Goal: Information Seeking & Learning: Compare options

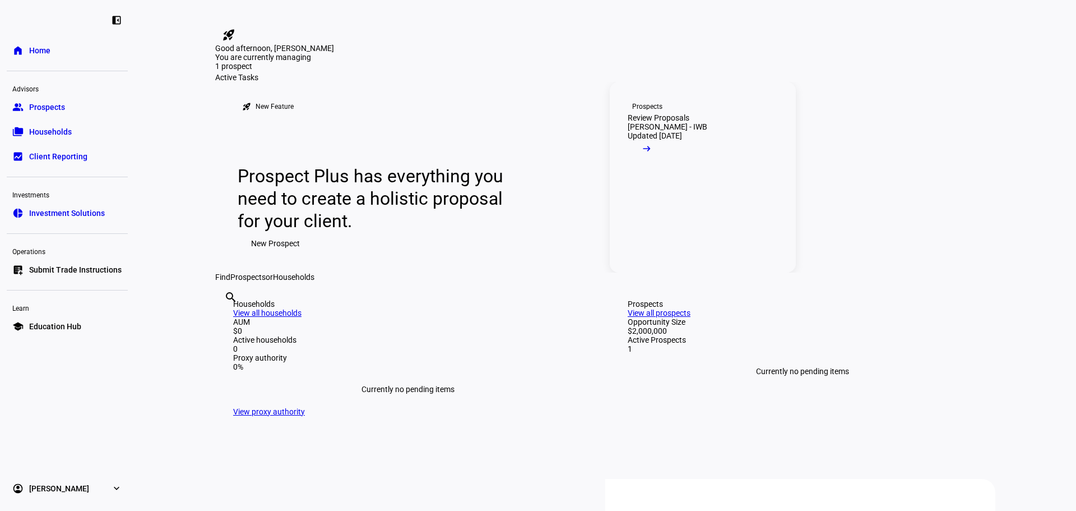
click at [666, 163] on span at bounding box center [647, 151] width 38 height 22
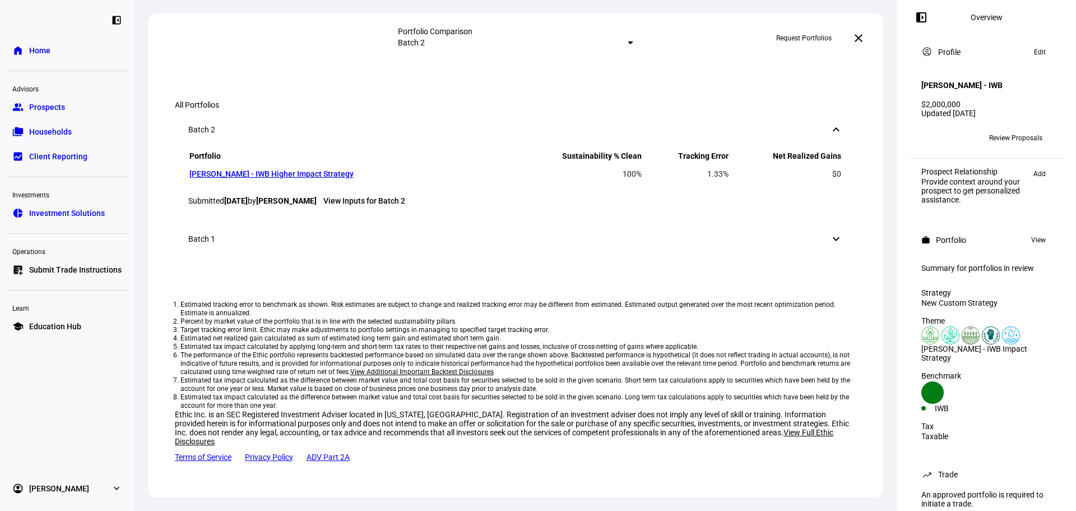
scroll to position [1254, 0]
click at [201, 243] on div "Batch 1" at bounding box center [201, 238] width 27 height 9
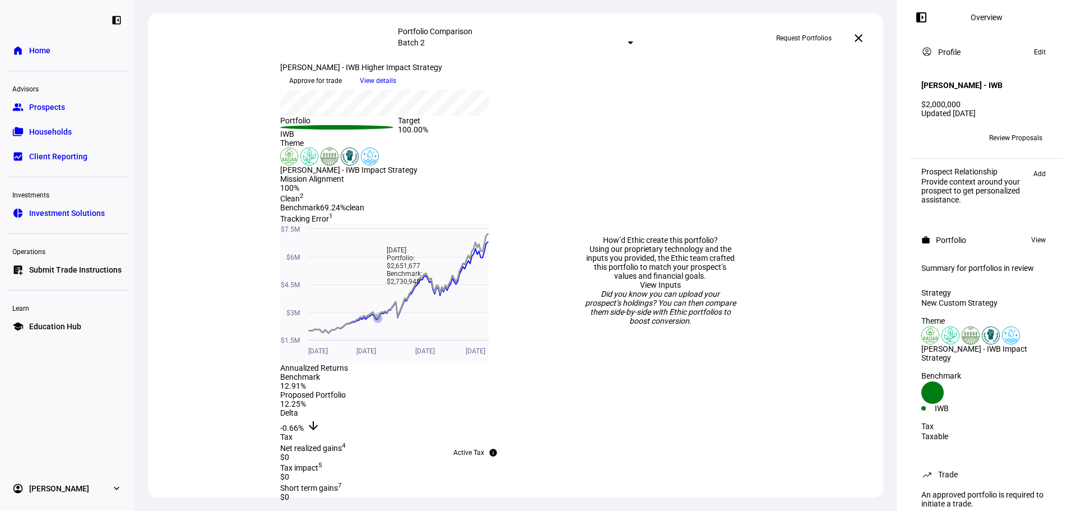
scroll to position [337, 0]
click at [628, 43] on div at bounding box center [631, 42] width 6 height 3
click at [544, 123] on div "Custom compare across batches" at bounding box center [601, 121] width 196 height 18
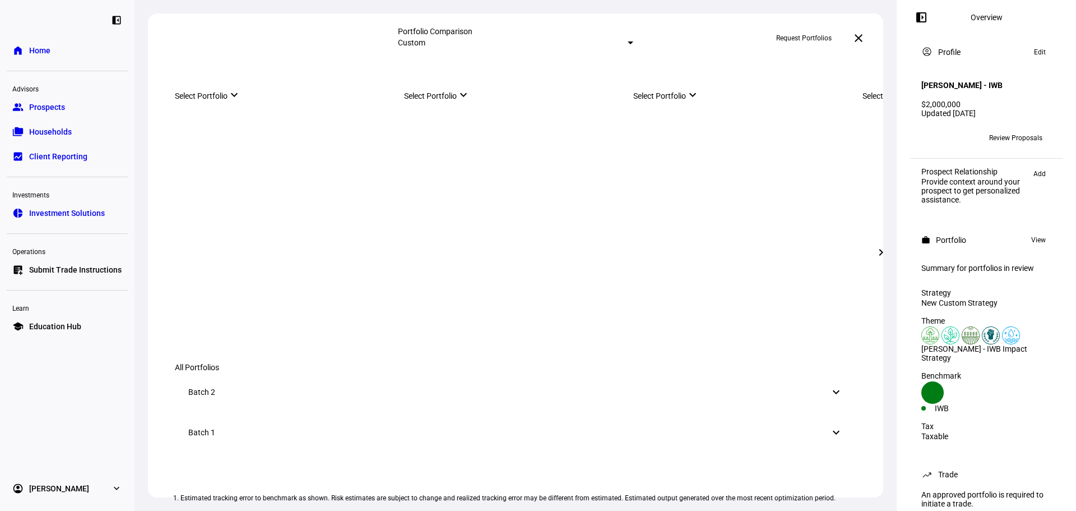
click at [241, 101] on mat-icon "keyboard_arrow_down" at bounding box center [234, 94] width 13 height 13
click at [372, 192] on mat-icon "keyboard_arrow_down" at bounding box center [373, 186] width 11 height 11
click at [371, 149] on mat-icon "keyboard_arrow_down" at bounding box center [373, 147] width 11 height 11
click at [345, 167] on div "[PERSON_NAME] - IWB Higher Impact Strategy" at bounding box center [286, 167] width 162 height 9
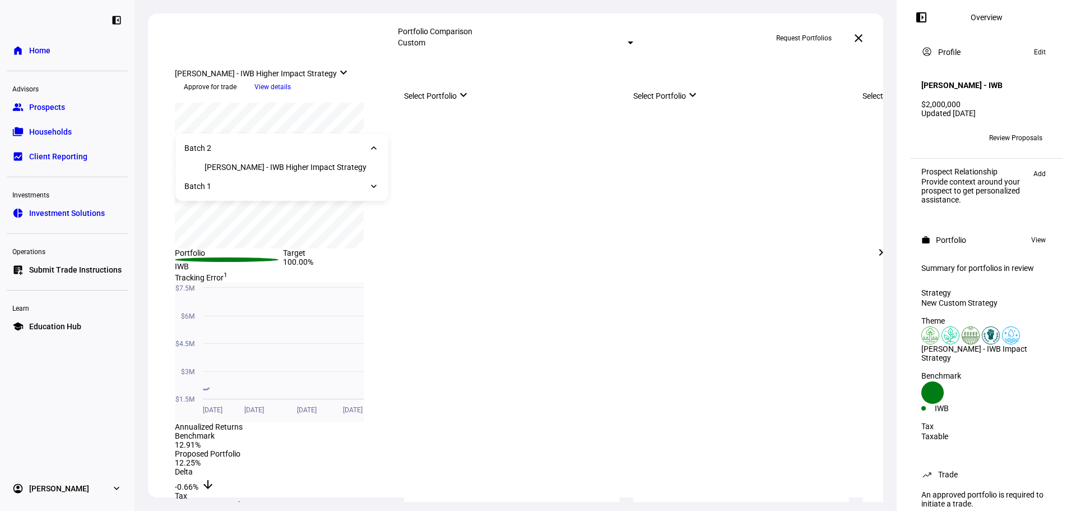
scroll to position [353, 0]
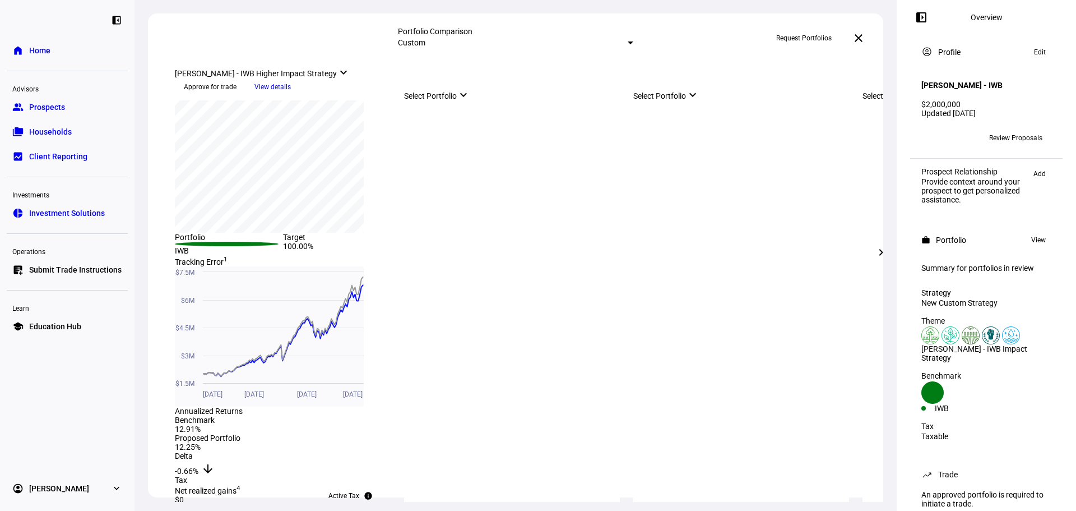
click at [500, 100] on div "Select Portfolio keyboard_arrow_down" at bounding box center [512, 92] width 216 height 15
click at [606, 188] on mat-icon "keyboard_arrow_down" at bounding box center [603, 186] width 11 height 11
click at [557, 213] on div "[PERSON_NAME] - IWB Impact Strategy - Higher Impact" at bounding box center [521, 210] width 175 height 18
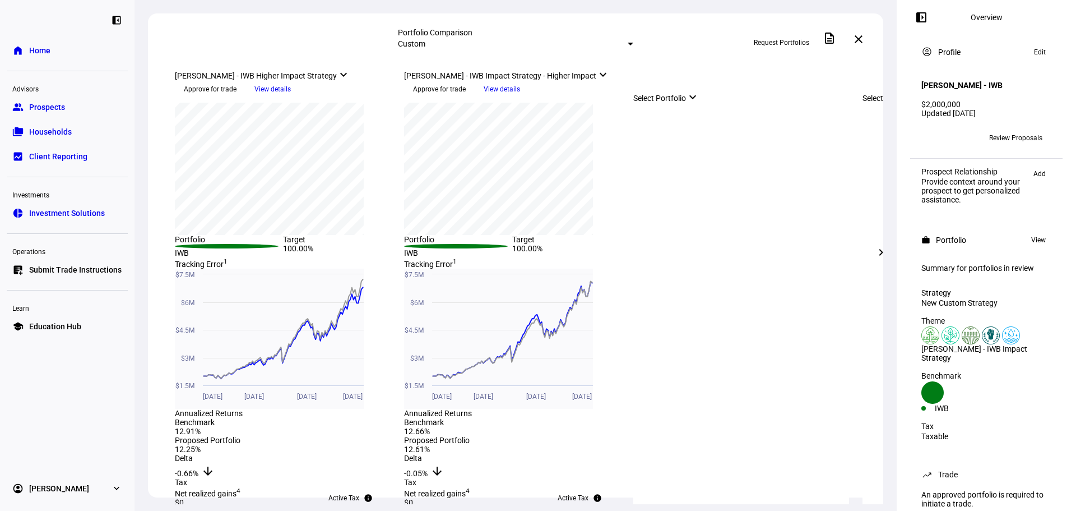
click at [295, 80] on div "[PERSON_NAME] - IWB Higher Impact Strategy keyboard_arrow_down" at bounding box center [283, 72] width 216 height 15
click at [307, 65] on div "[DATE] Batch 2 more_vert [PERSON_NAME] - IWB Higher Impact Strategy keyboard_ar…" at bounding box center [283, 84] width 216 height 38
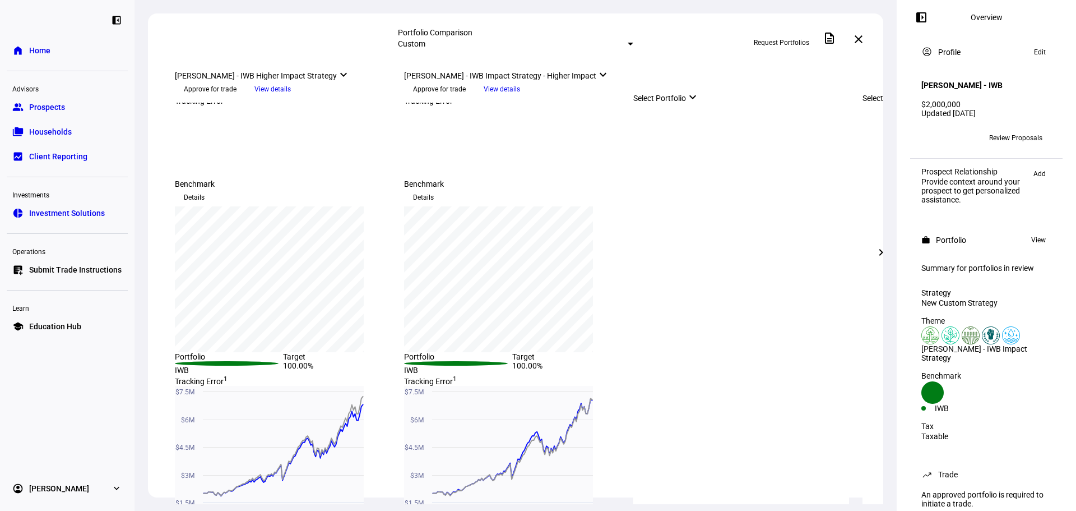
click at [291, 98] on span "View details" at bounding box center [273, 89] width 36 height 17
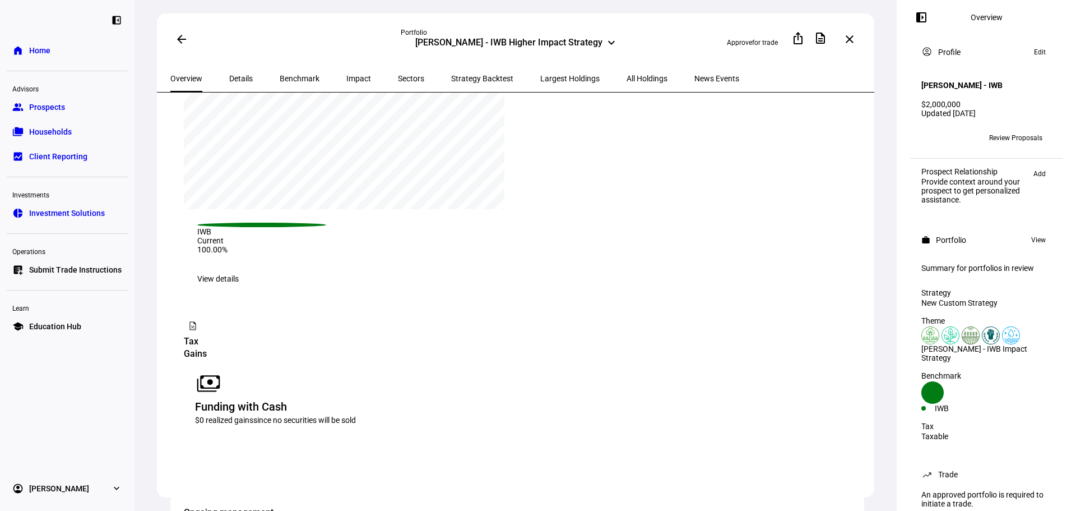
scroll to position [1290, 0]
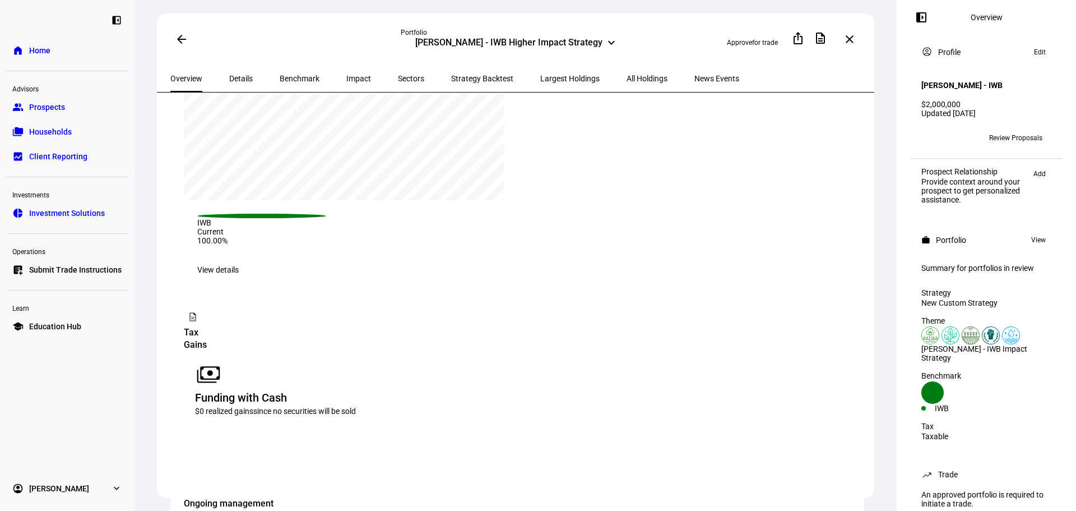
click at [239, 258] on span "View details" at bounding box center [217, 269] width 41 height 22
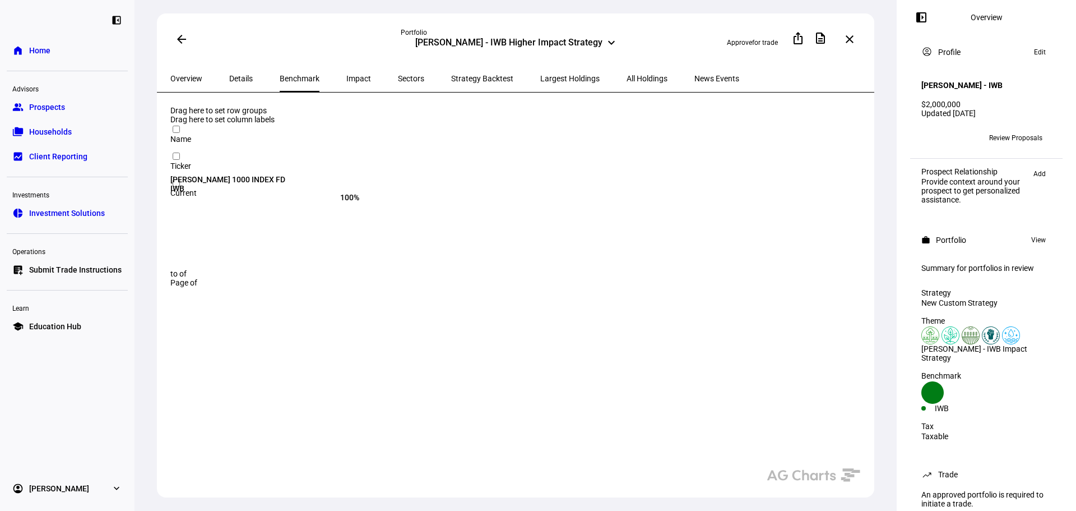
click at [540, 70] on span "Largest Holdings" at bounding box center [569, 78] width 59 height 27
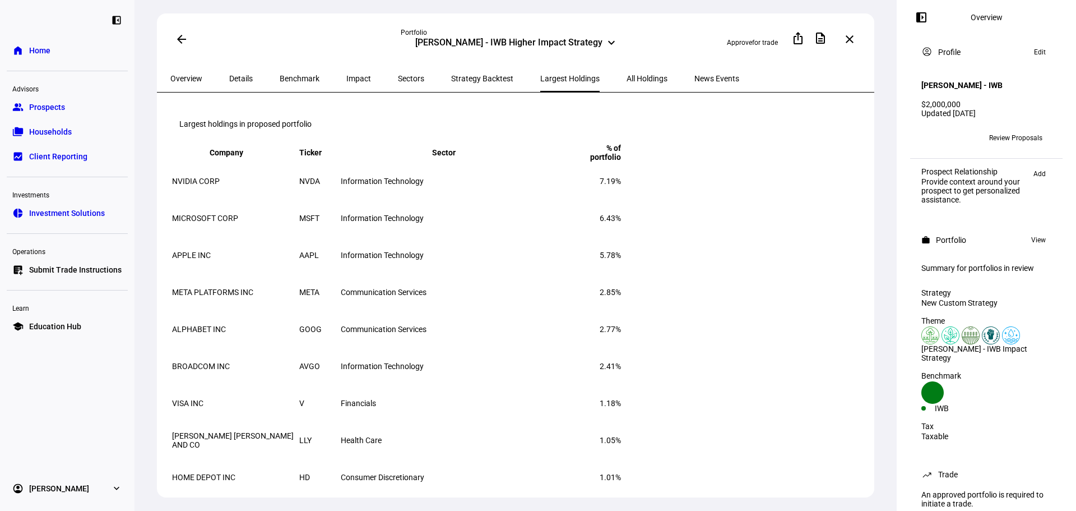
click at [178, 43] on button "arrow_back" at bounding box center [181, 39] width 22 height 22
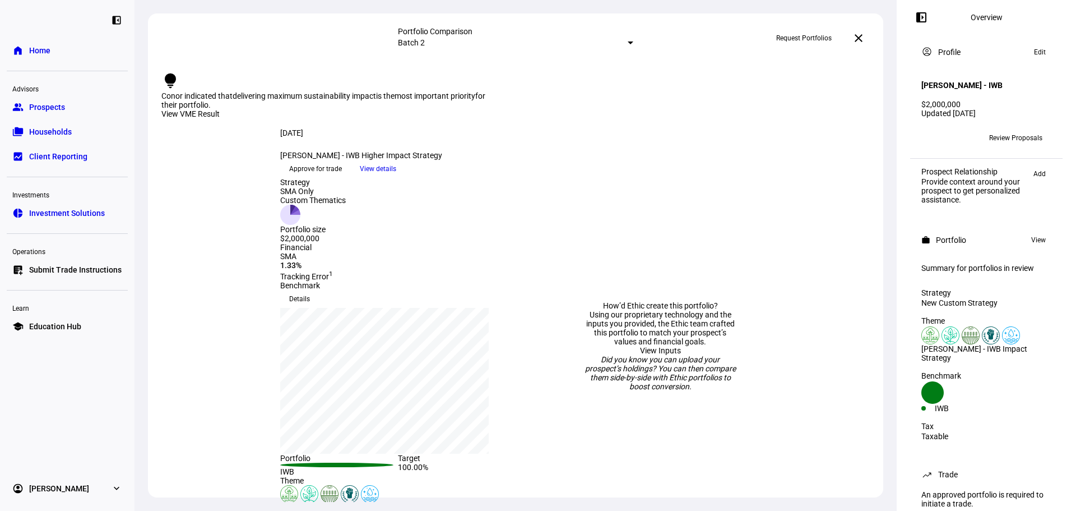
click at [425, 45] on mat-select-trigger "Batch 2" at bounding box center [411, 42] width 27 height 9
click at [535, 121] on div "Custom compare across batches" at bounding box center [601, 121] width 196 height 18
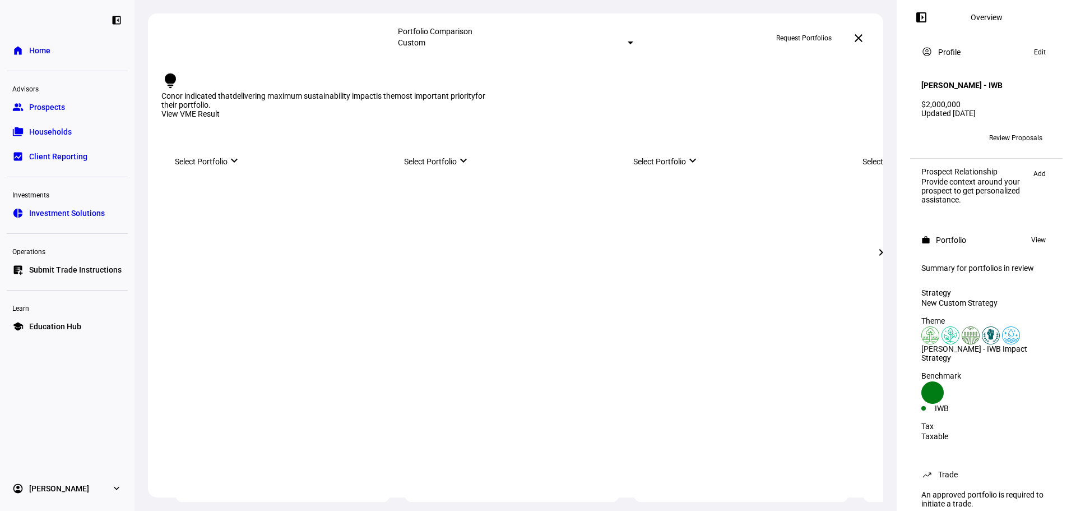
click at [241, 167] on mat-icon "keyboard_arrow_down" at bounding box center [234, 160] width 13 height 13
click at [292, 228] on div "[PERSON_NAME] - IWB Higher Impact Strategy" at bounding box center [286, 225] width 162 height 9
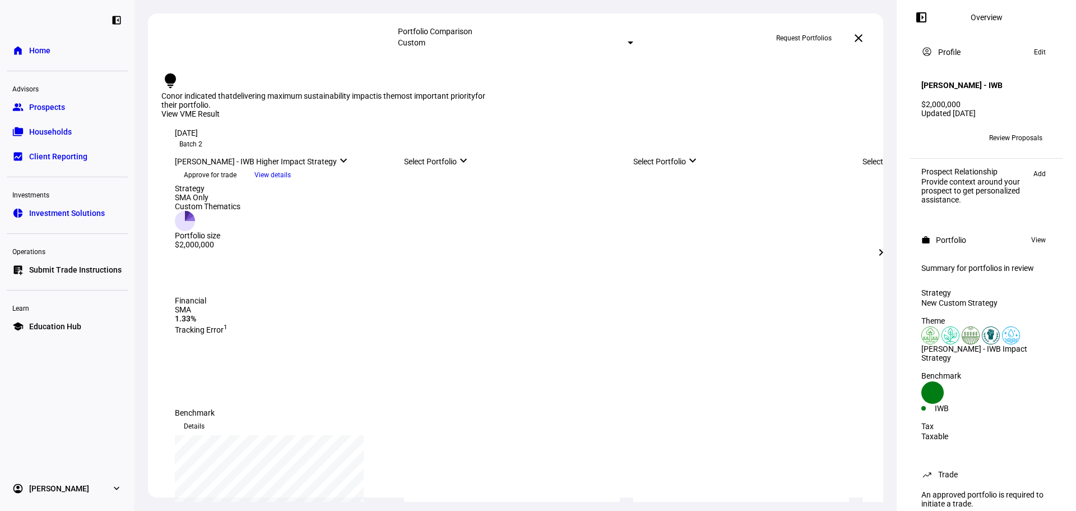
click at [482, 166] on div "Select Portfolio keyboard_arrow_down" at bounding box center [512, 158] width 216 height 15
click at [514, 250] on div "Batch 1 keyboard_arrow_down" at bounding box center [511, 244] width 213 height 20
click at [503, 271] on div "[PERSON_NAME] - IWB Impact Strategy - Higher Impact" at bounding box center [521, 268] width 175 height 18
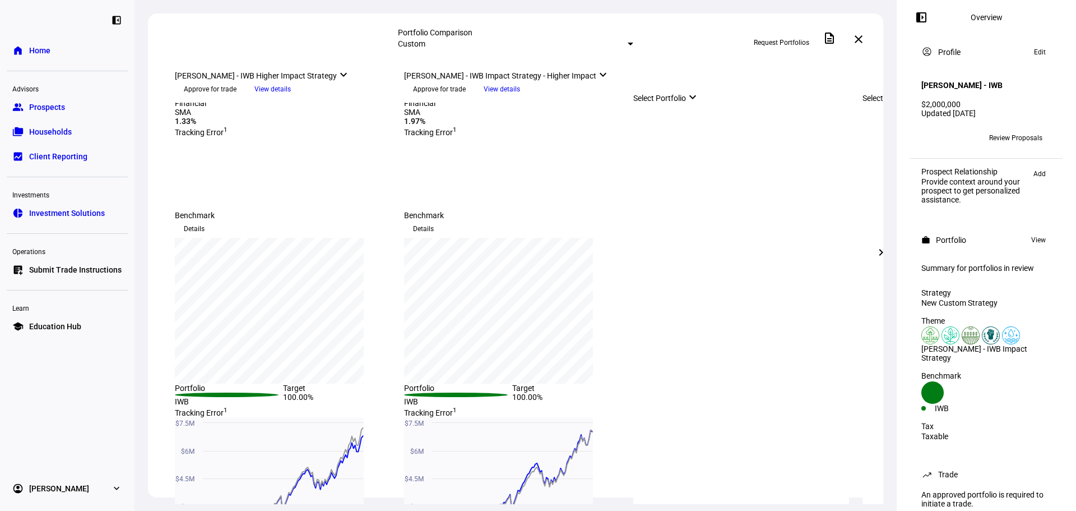
scroll to position [235, 0]
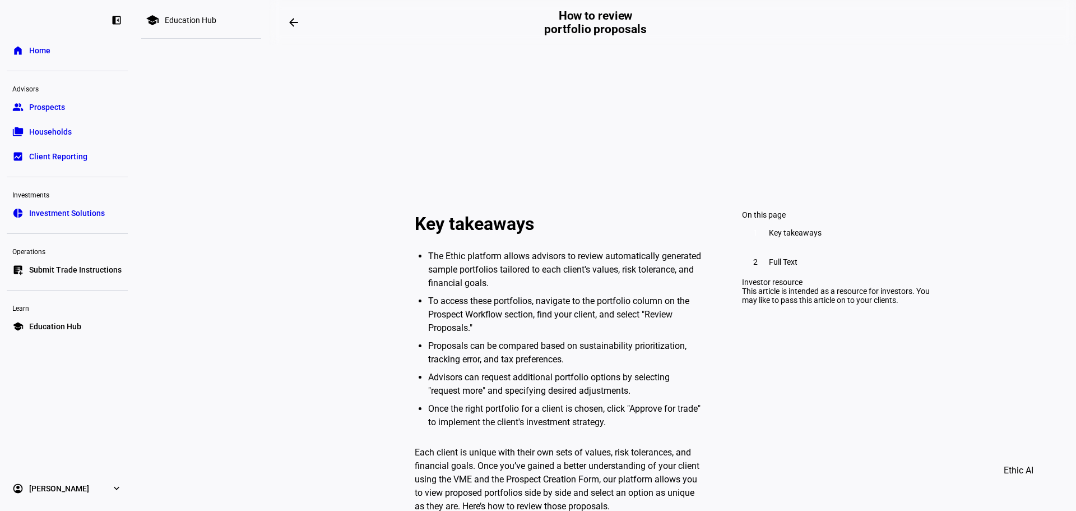
scroll to position [56, 0]
